Goal: Entertainment & Leisure: Consume media (video, audio)

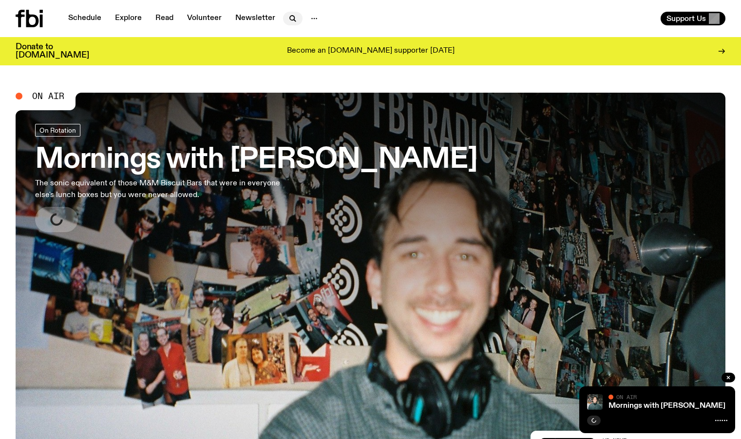
click at [290, 19] on icon "button" at bounding box center [293, 19] width 12 height 12
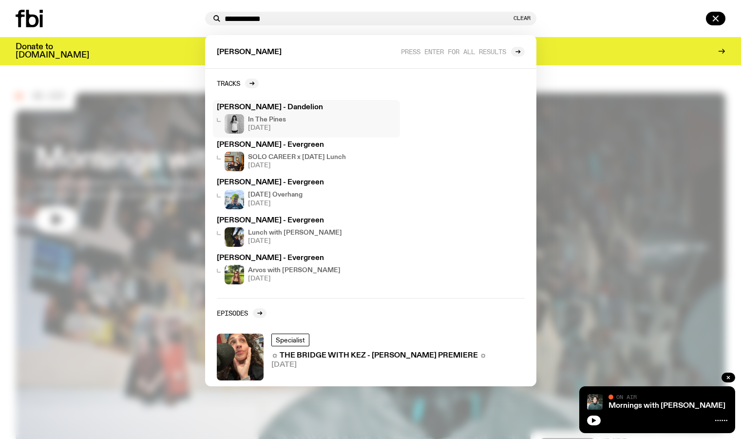
type input "**********"
click at [288, 119] on div "In The Pines [DATE]" at bounding box center [306, 123] width 179 height 19
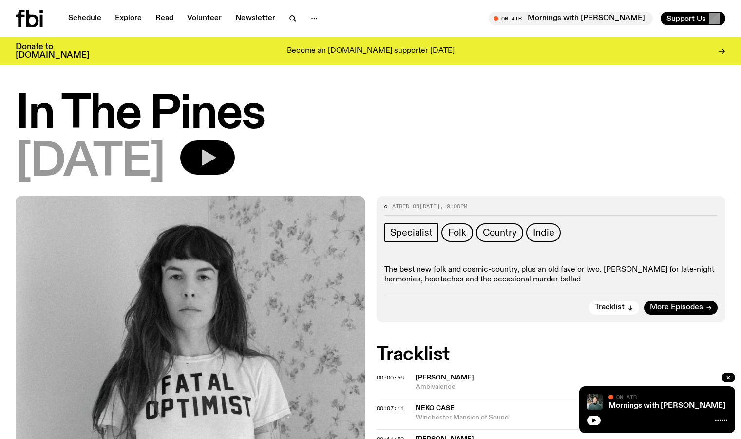
click at [216, 158] on icon "button" at bounding box center [209, 158] width 14 height 16
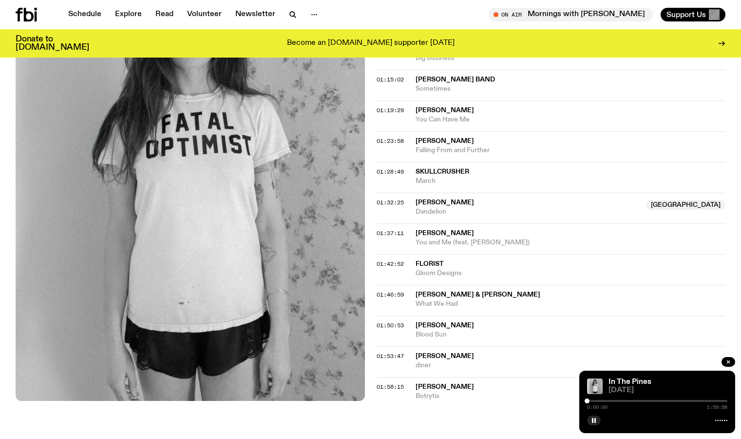
scroll to position [846, 0]
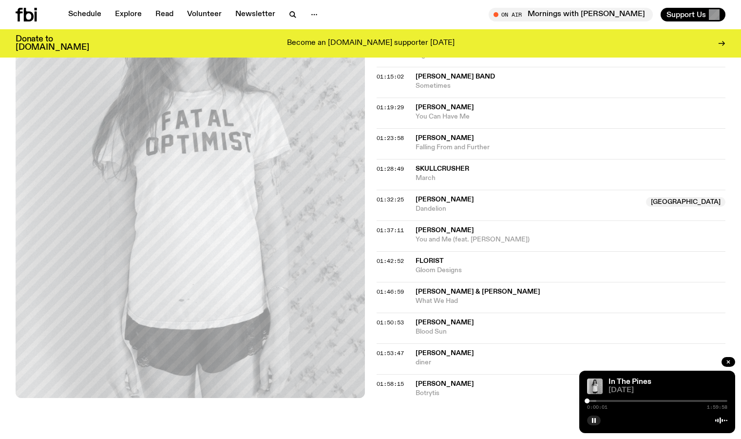
click at [660, 400] on div at bounding box center [657, 401] width 140 height 2
click at [668, 400] on div at bounding box center [657, 401] width 140 height 2
click at [674, 400] on div at bounding box center [657, 401] width 140 height 2
click at [681, 399] on div "1:14:09 1:59:58" at bounding box center [657, 404] width 140 height 12
click at [682, 401] on div at bounding box center [614, 401] width 140 height 2
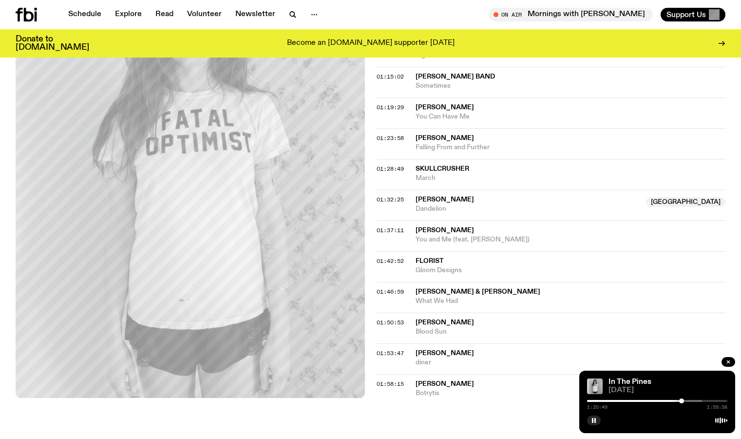
click at [687, 401] on div at bounding box center [632, 401] width 140 height 2
click at [689, 401] on div at bounding box center [689, 400] width 5 height 5
click at [692, 401] on div at bounding box center [691, 400] width 5 height 5
click at [693, 401] on div at bounding box center [693, 400] width 5 height 5
click at [694, 401] on div at bounding box center [694, 400] width 5 height 5
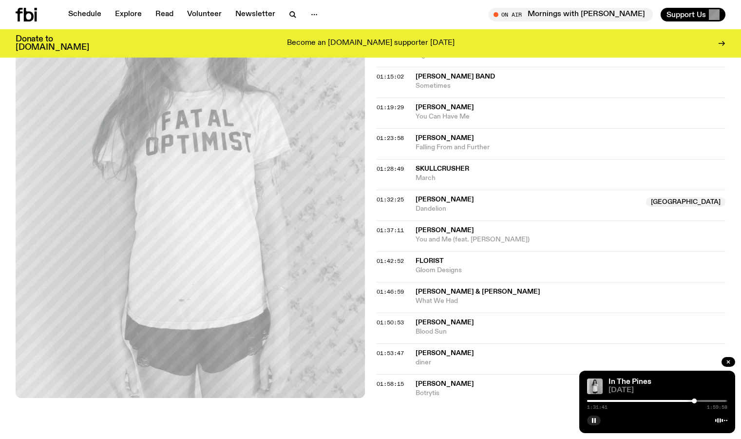
click at [696, 402] on div at bounding box center [694, 400] width 5 height 5
click at [700, 401] on div at bounding box center [698, 400] width 5 height 5
click at [701, 401] on div at bounding box center [699, 400] width 5 height 5
click at [702, 401] on div at bounding box center [700, 400] width 5 height 5
click at [704, 400] on div at bounding box center [703, 400] width 5 height 5
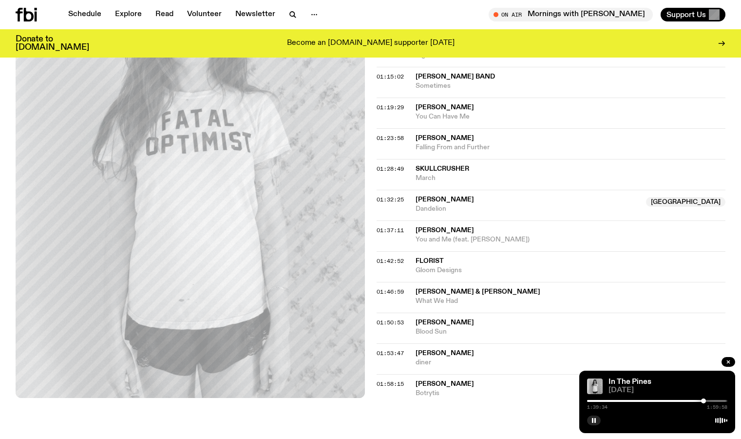
click at [706, 400] on div at bounding box center [703, 400] width 5 height 5
click at [705, 400] on div at bounding box center [705, 400] width 5 height 5
